Goal: Task Accomplishment & Management: Manage account settings

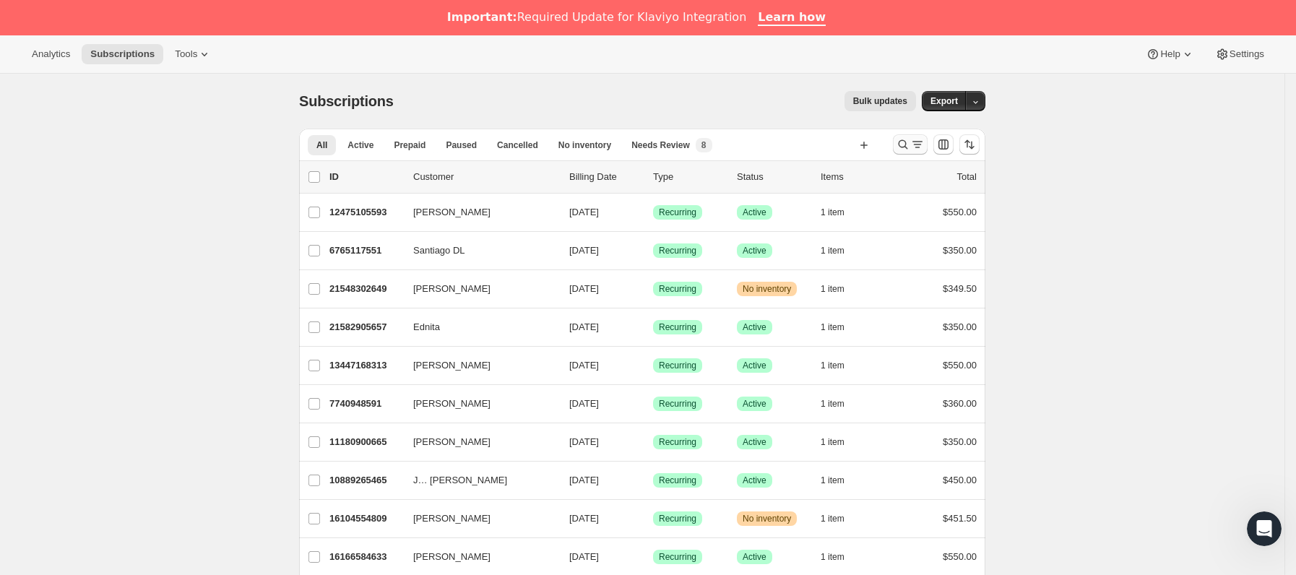
click at [906, 147] on icon "Buscar y filtrar resultados" at bounding box center [903, 144] width 14 height 14
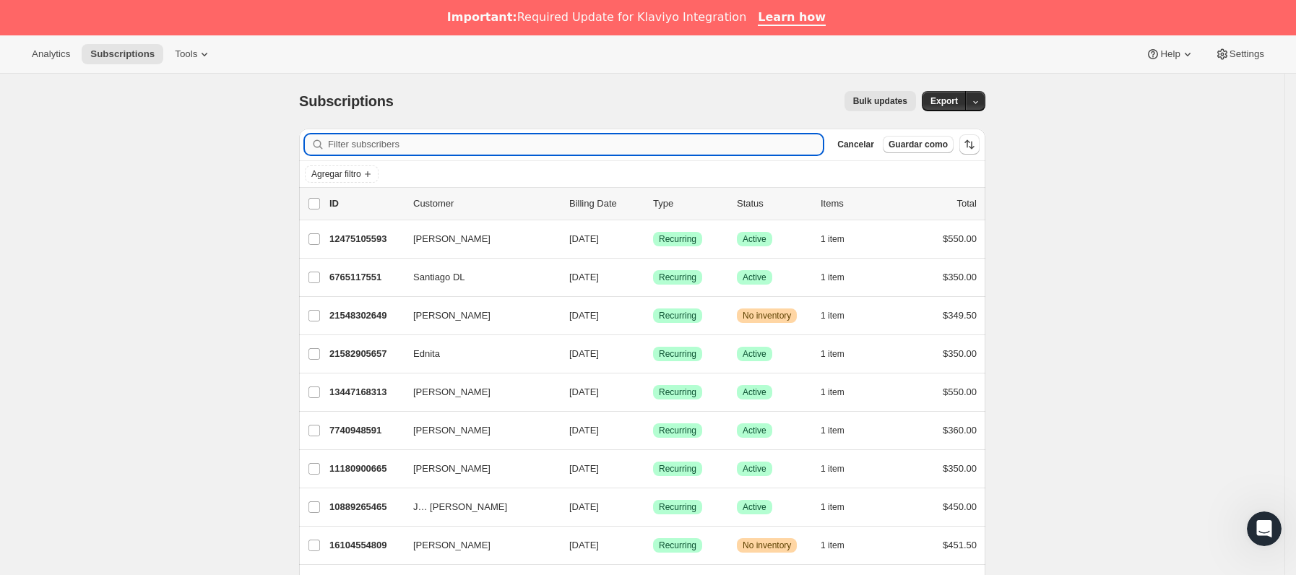
paste input "[EMAIL_ADDRESS][DOMAIN_NAME]"
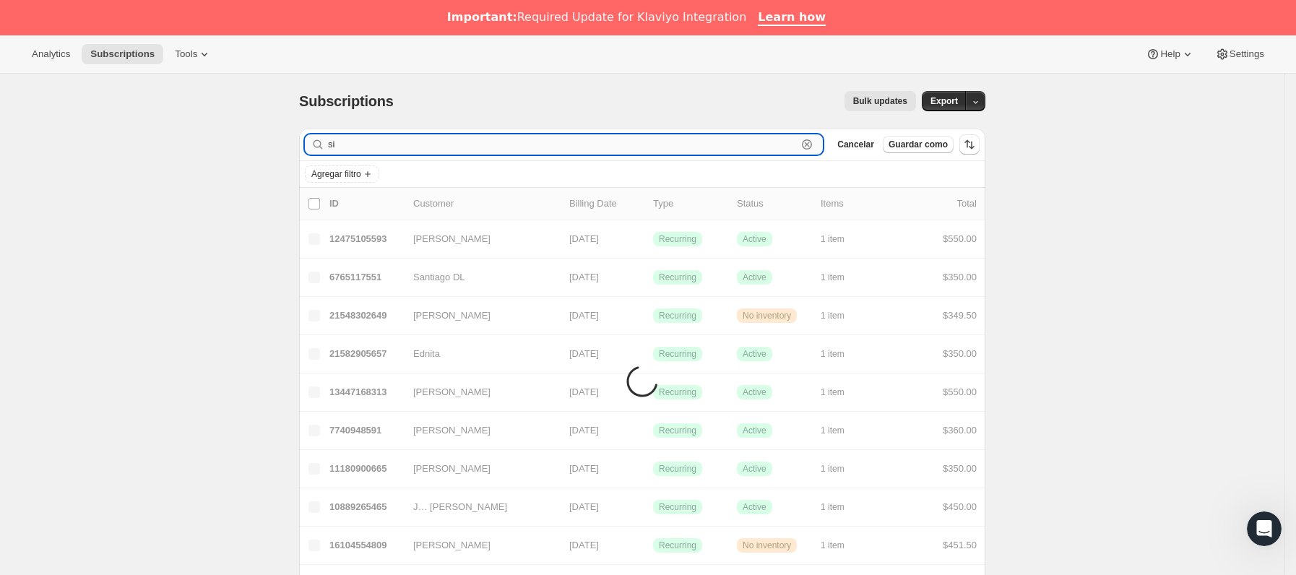
type input "s"
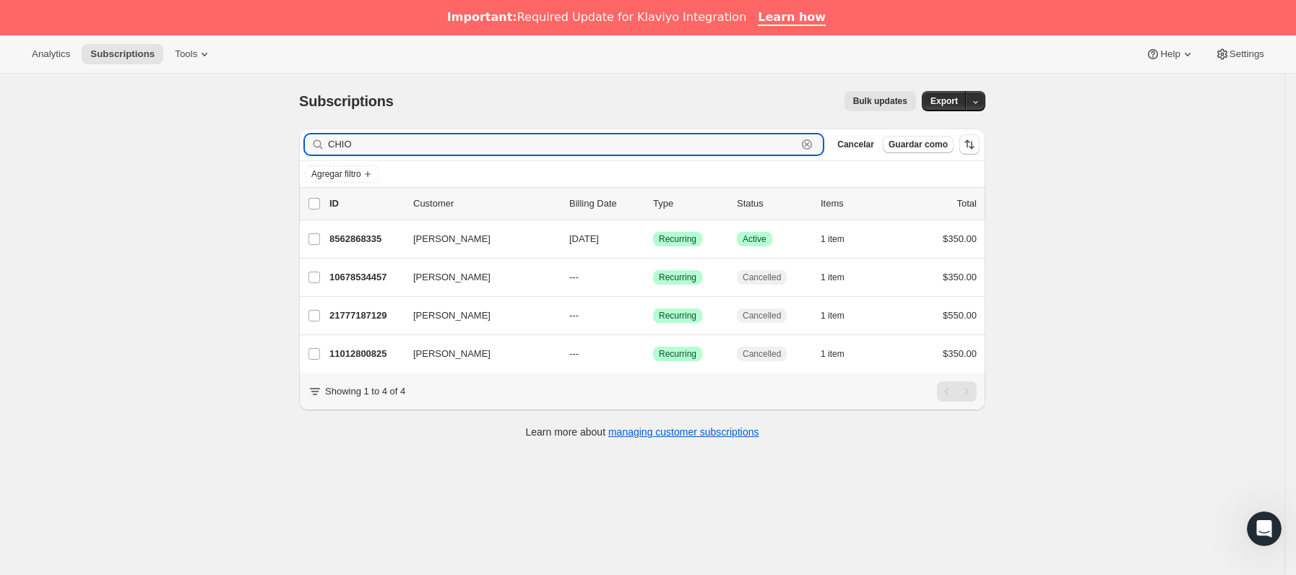
type input "CHIO"
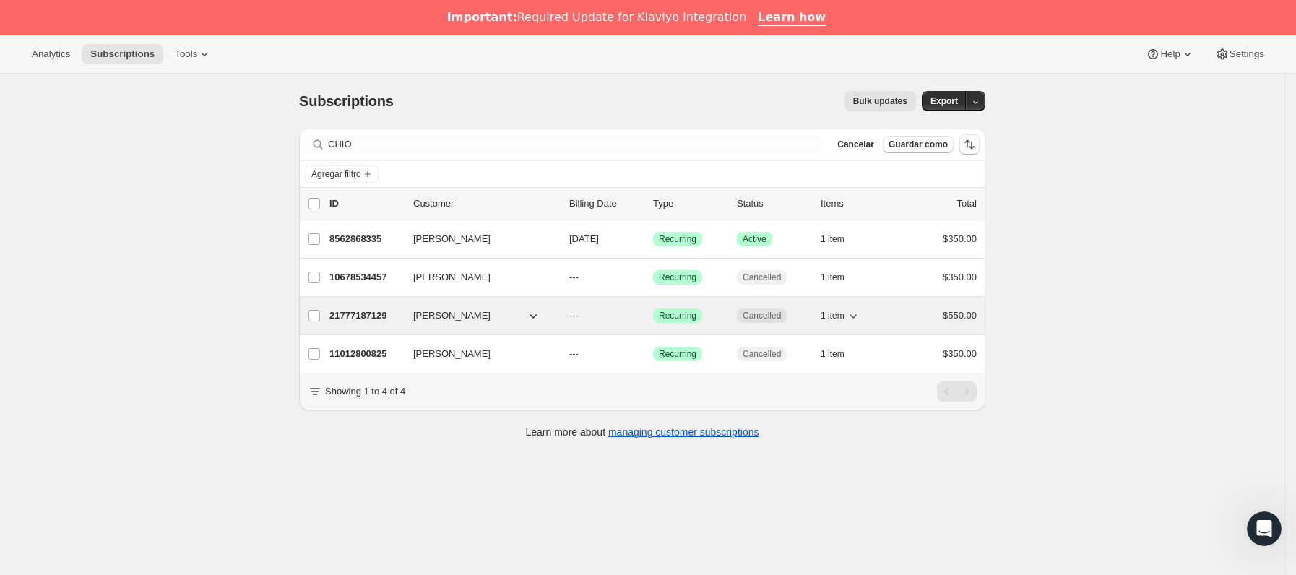
click at [375, 322] on p "21777187129" at bounding box center [365, 315] width 72 height 14
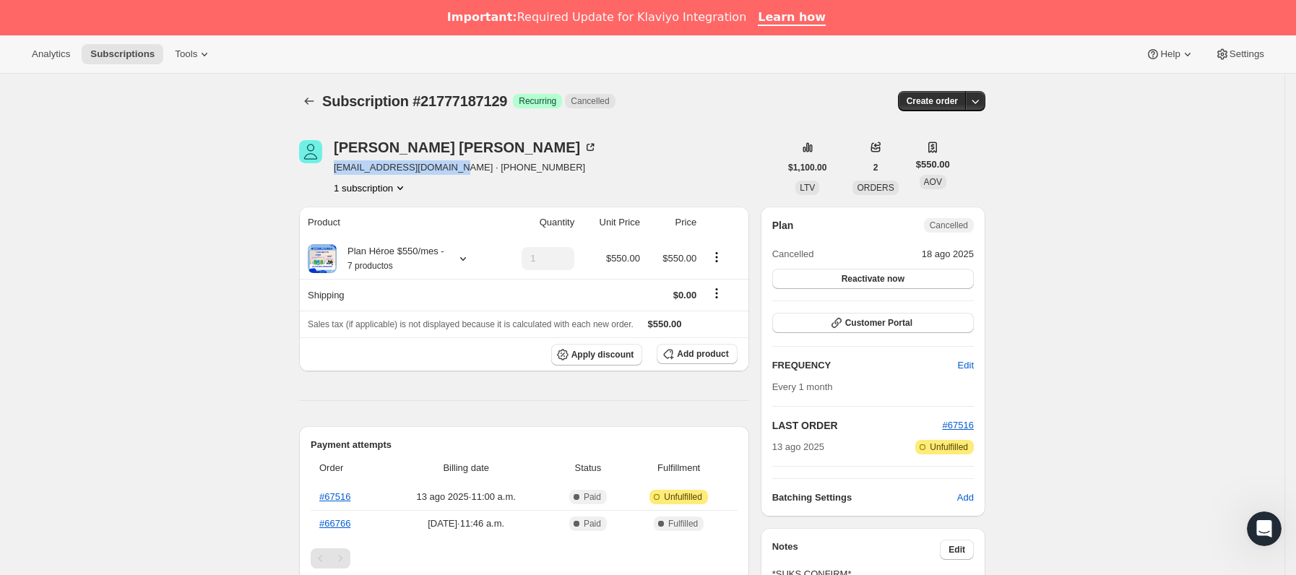
drag, startPoint x: 386, startPoint y: 171, endPoint x: 449, endPoint y: 172, distance: 62.1
click at [449, 172] on div "[PERSON_NAME] [EMAIL_ADDRESS][DOMAIN_NAME] · [PHONE_NUMBER] 1 subscription" at bounding box center [539, 167] width 480 height 55
copy span "[EMAIL_ADDRESS][DOMAIN_NAME]"
click at [308, 95] on icon "Subscriptions" at bounding box center [309, 101] width 14 height 14
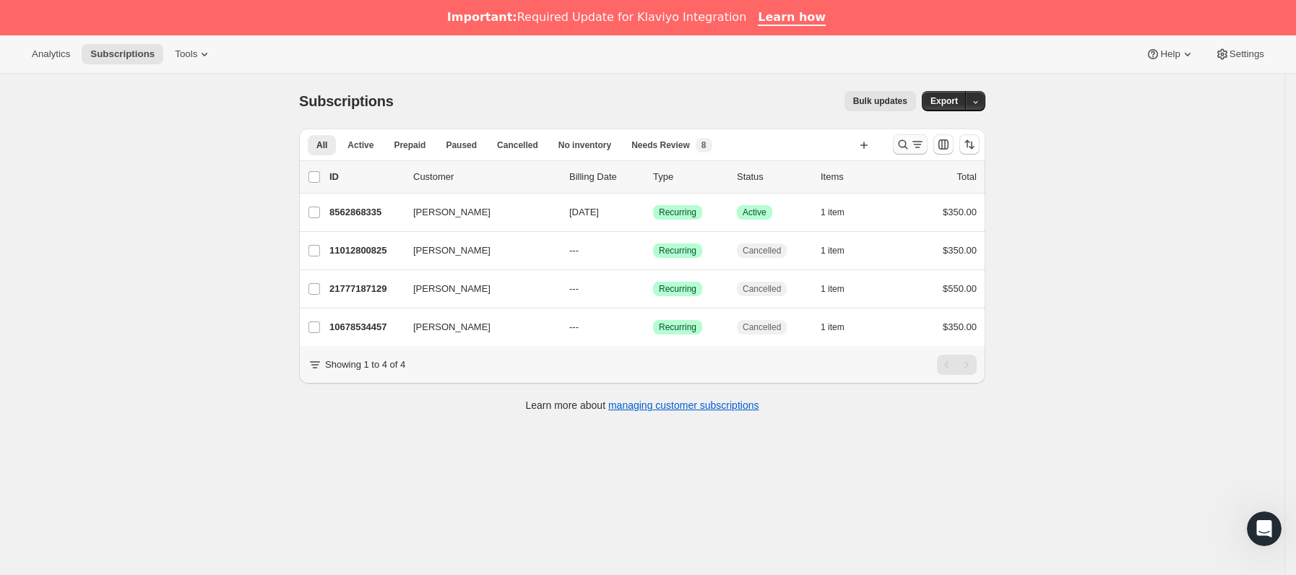
click at [919, 147] on icon "Buscar y filtrar resultados" at bounding box center [917, 144] width 14 height 14
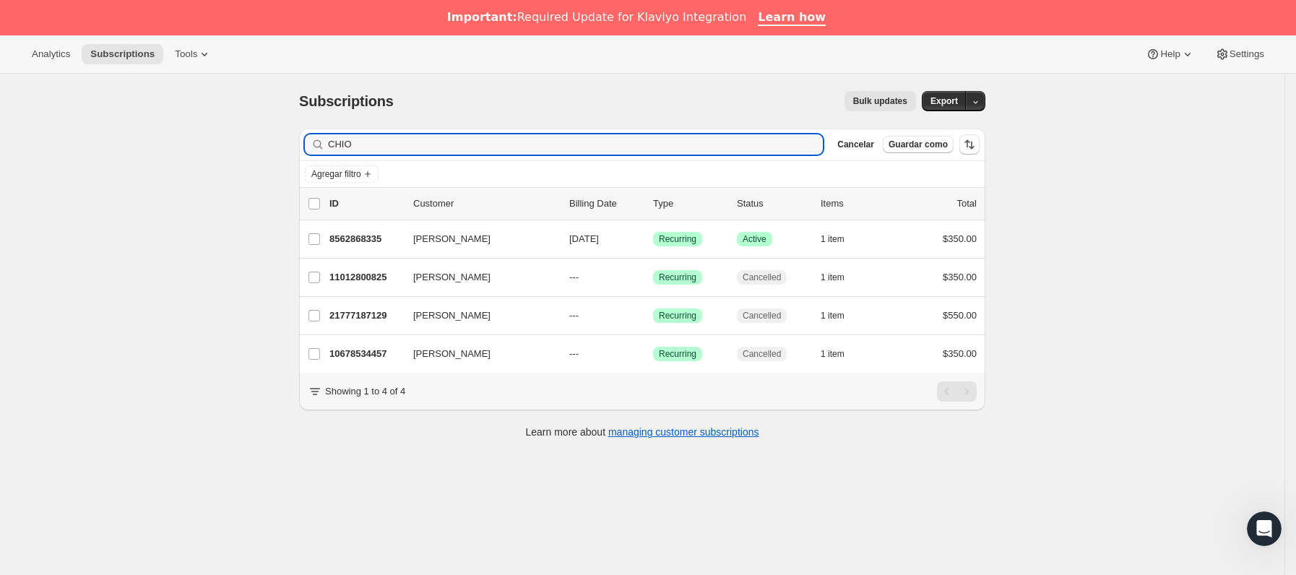
drag, startPoint x: 464, startPoint y: 150, endPoint x: 200, endPoint y: 182, distance: 265.6
click at [200, 182] on div "Subscriptions. Esta página está lista Subscriptions Bulk updates Más acciones B…" at bounding box center [642, 361] width 1284 height 575
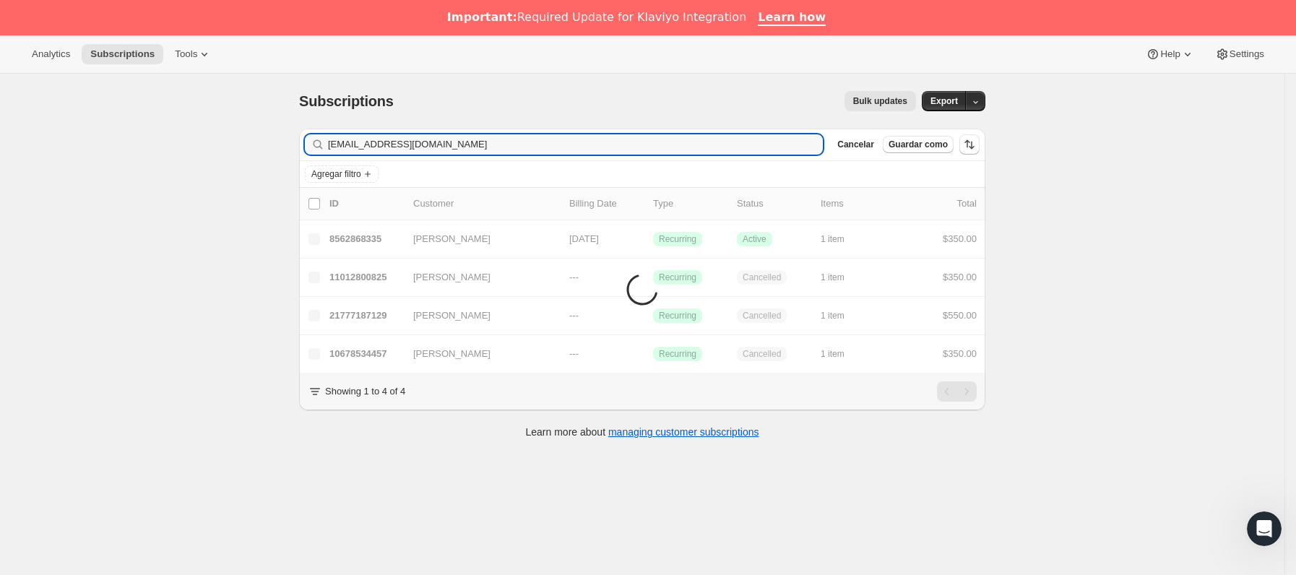
type input "[EMAIL_ADDRESS][DOMAIN_NAME]"
